Goal: Information Seeking & Learning: Check status

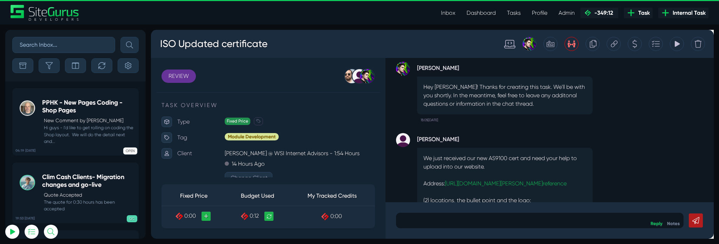
scroll to position [-647, 0]
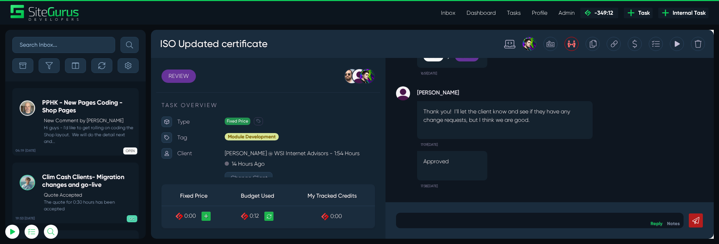
click at [633, 46] on icon at bounding box center [635, 43] width 5 height 13
click at [91, 126] on small "Hi guys - I'd like to get rolling on coding the Shop layout. We will do the det…" at bounding box center [88, 134] width 93 height 20
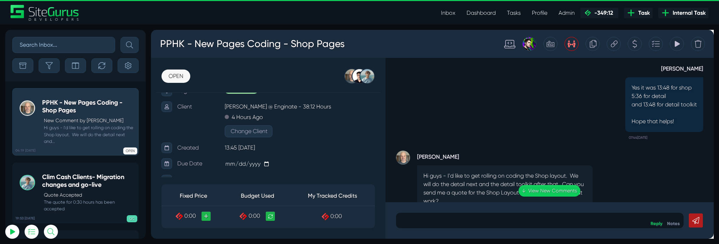
scroll to position [-23, 0]
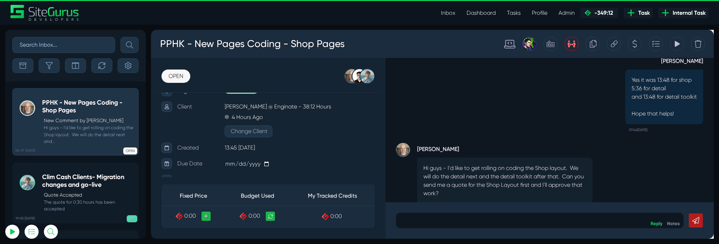
click at [633, 45] on icon at bounding box center [635, 43] width 5 height 13
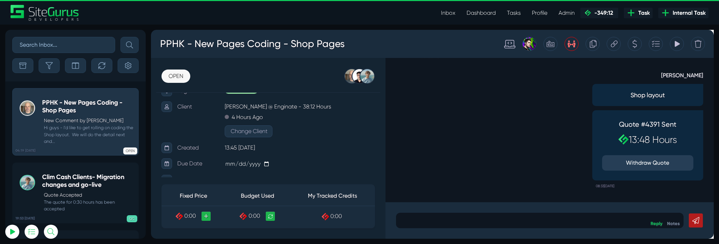
click at [189, 74] on link "OPEN" at bounding box center [176, 76] width 29 height 13
click at [174, 79] on link "OPEN" at bounding box center [176, 76] width 29 height 13
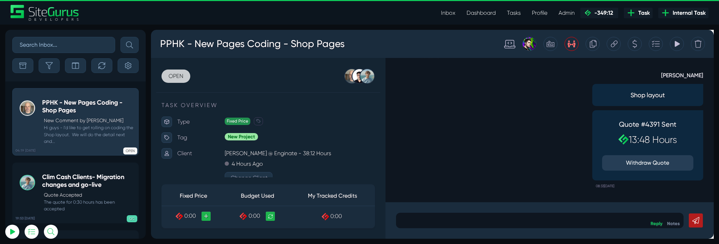
click at [180, 81] on link "OPEN" at bounding box center [176, 76] width 29 height 13
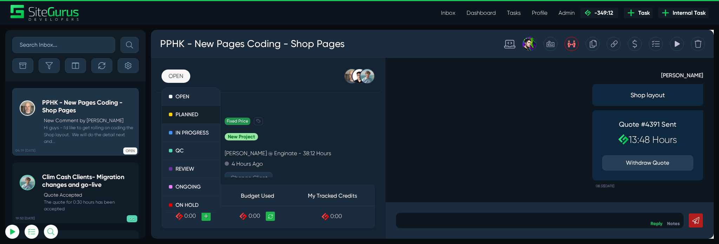
click at [192, 117] on link "PLANNED" at bounding box center [191, 115] width 58 height 18
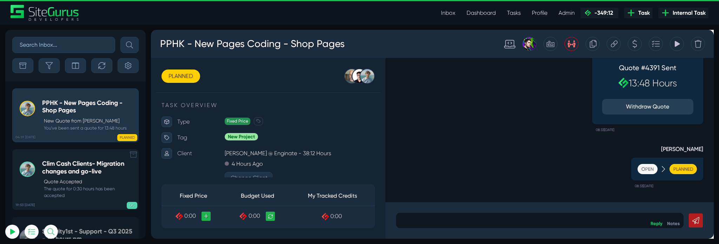
scroll to position [-3722, 0]
click at [101, 164] on link "19:53 [DATE] Clim Cash Clients- Migration changes and go-live Quote Accepted Th…" at bounding box center [75, 179] width 126 height 61
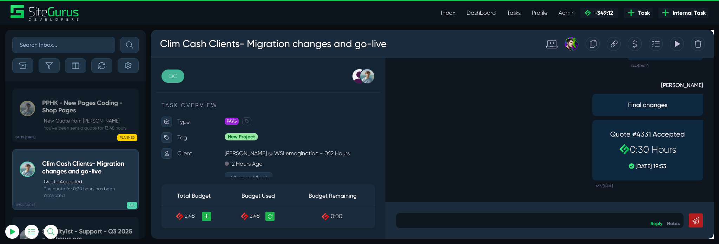
click at [167, 74] on link "QC" at bounding box center [173, 76] width 23 height 13
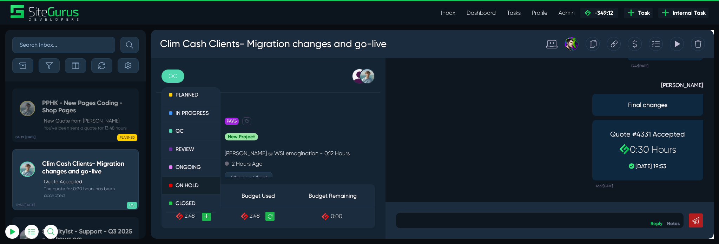
scroll to position [27, 0]
click at [188, 198] on link "CLOSED" at bounding box center [191, 204] width 58 height 18
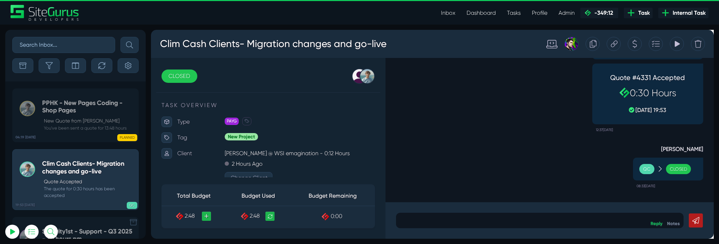
scroll to position [-3689, 0]
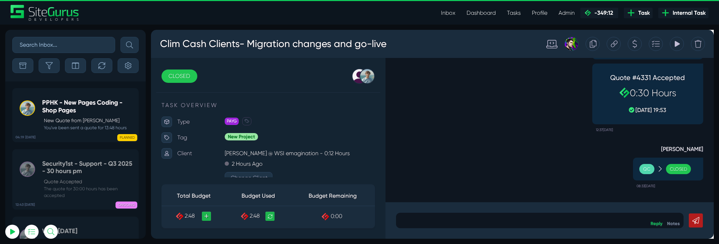
click at [60, 50] on input "text" at bounding box center [63, 45] width 103 height 16
type input "mt training"
click at [120, 37] on button "submit" at bounding box center [129, 45] width 18 height 16
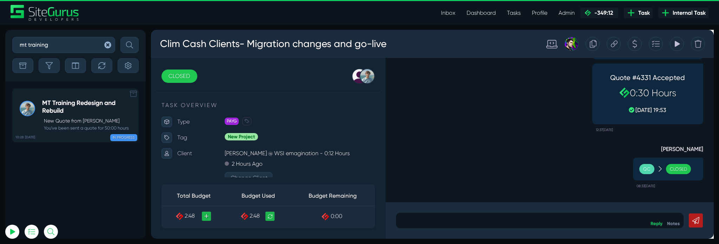
click at [76, 123] on p "New Quote from [PERSON_NAME]" at bounding box center [89, 120] width 91 height 7
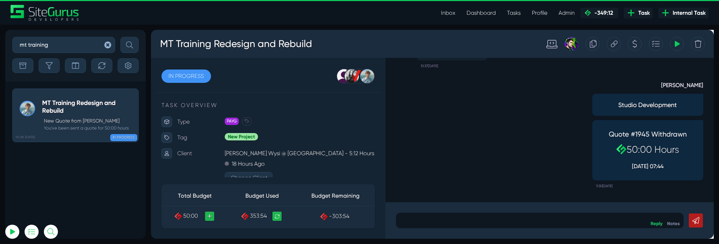
drag, startPoint x: 635, startPoint y: 48, endPoint x: 388, endPoint y: 43, distance: 247.3
click at [636, 48] on icon at bounding box center [635, 43] width 5 height 13
